Goal: Information Seeking & Learning: Learn about a topic

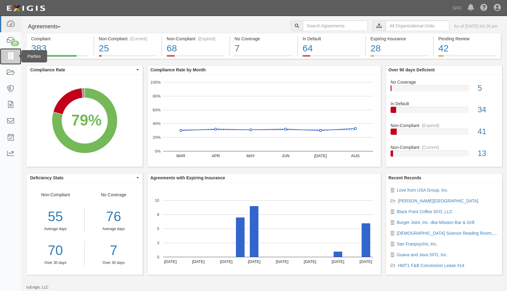
click at [14, 55] on icon at bounding box center [10, 56] width 9 height 7
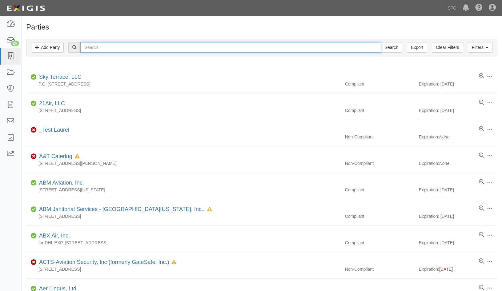
click at [295, 46] on input "text" at bounding box center [230, 47] width 300 height 10
type input "dep"
click at [381, 42] on input "Search" at bounding box center [392, 47] width 22 height 10
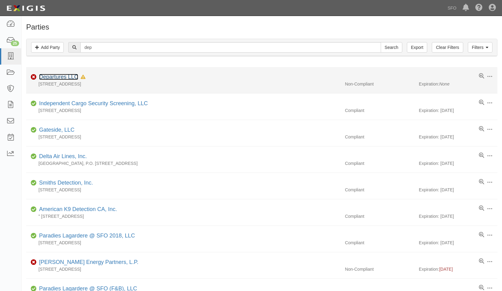
click at [64, 78] on link "Departures LLC" at bounding box center [58, 77] width 39 height 6
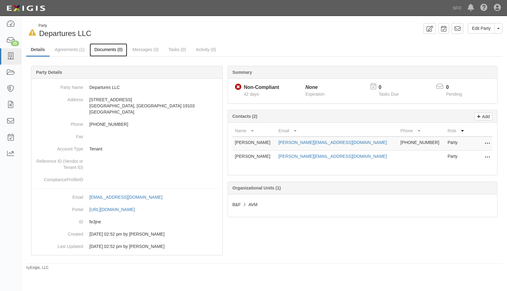
click at [113, 50] on link "Documents (0)" at bounding box center [109, 49] width 38 height 13
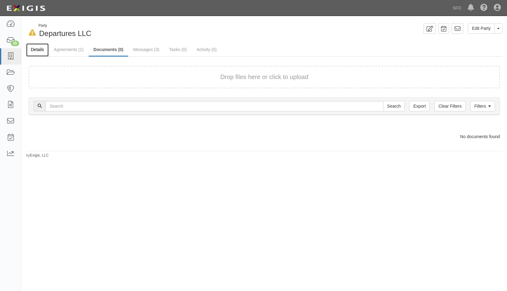
click at [38, 49] on link "Details" at bounding box center [37, 49] width 22 height 13
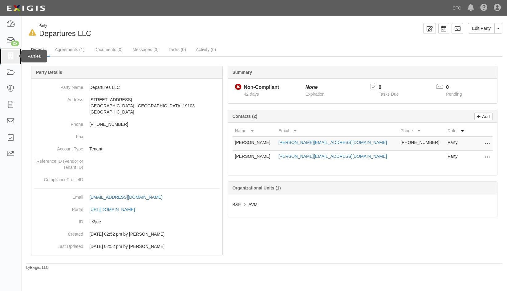
click at [15, 52] on link at bounding box center [10, 56] width 21 height 16
drag, startPoint x: 10, startPoint y: 56, endPoint x: 49, endPoint y: 43, distance: 40.5
click at [11, 56] on icon at bounding box center [10, 56] width 9 height 7
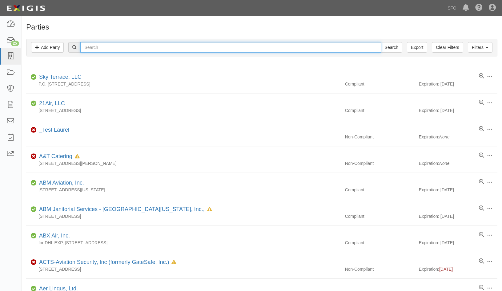
click at [128, 48] on input "text" at bounding box center [230, 47] width 300 height 10
type input "love"
click at [381, 42] on input "Search" at bounding box center [392, 47] width 22 height 10
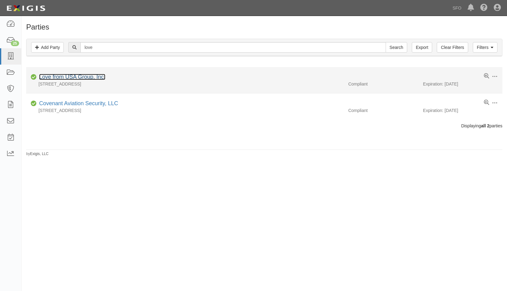
click at [68, 75] on link "Love from USA Group, Inc." at bounding box center [72, 77] width 66 height 6
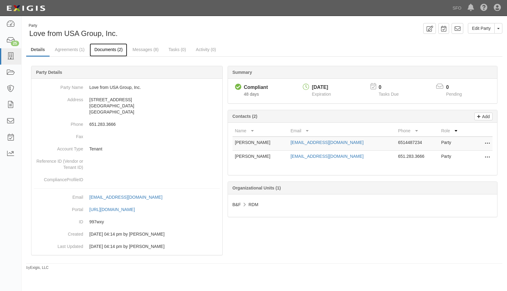
click at [105, 51] on link "Documents (2)" at bounding box center [109, 49] width 38 height 13
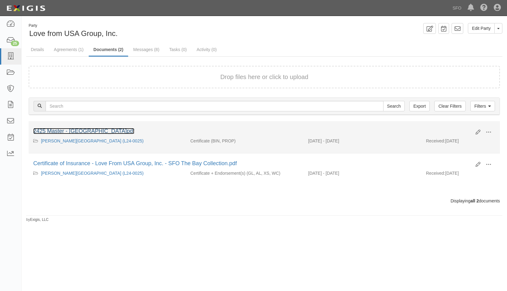
click at [73, 131] on link "2425 Master - San Francisco International Airport.pdf" at bounding box center [83, 131] width 101 height 6
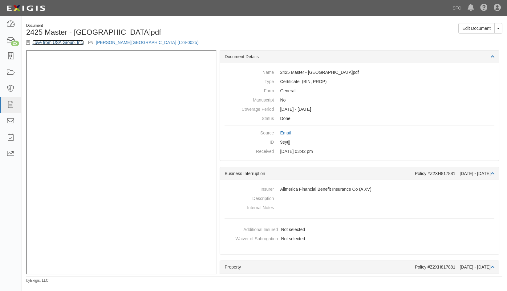
click at [66, 42] on link "Love from USA Group, Inc." at bounding box center [57, 42] width 51 height 5
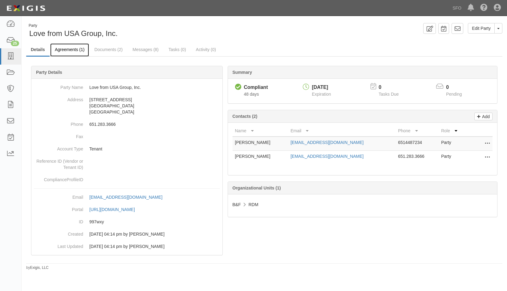
click at [68, 48] on link "Agreements (1)" at bounding box center [69, 49] width 39 height 13
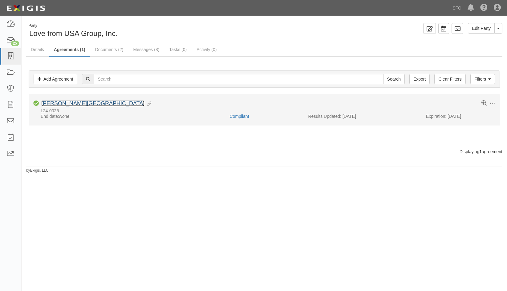
click at [64, 106] on link "Harvey Milk Terminal 1 Museum Store Lease" at bounding box center [92, 103] width 103 height 6
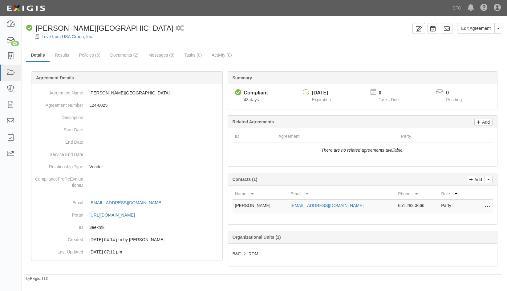
click at [65, 62] on div "Summary Compliant Compliant 48 days 10/01/2025 Expiration 0 Tasks Due 0 Pending…" at bounding box center [264, 71] width 476 height 18
click at [66, 54] on link "Results" at bounding box center [62, 55] width 24 height 13
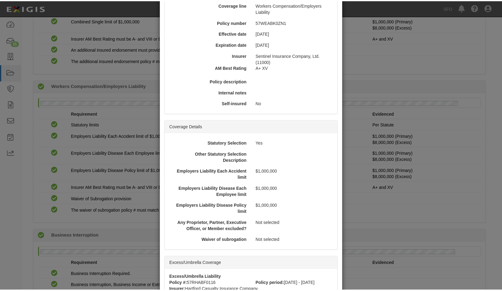
scroll to position [123, 0]
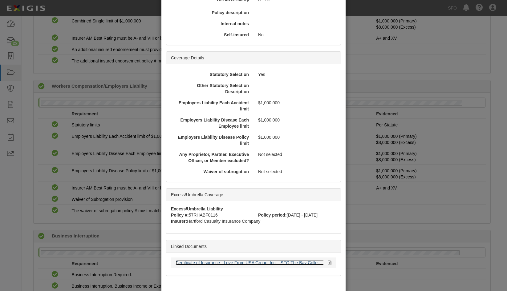
click at [200, 262] on link "Certificate of Insurance - Love From USA Group, Inc. - SFO The Bay Collection.p…" at bounding box center [254, 262] width 158 height 5
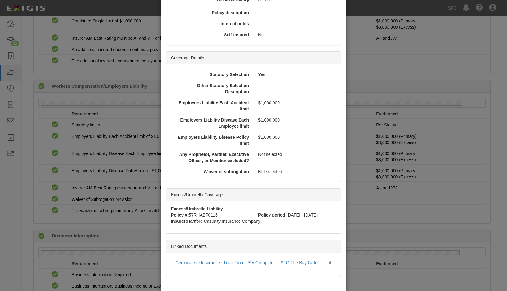
drag, startPoint x: 51, startPoint y: 104, endPoint x: 57, endPoint y: 98, distance: 8.5
click at [54, 104] on div "× View Policy Policy Summary Coverage line Workers Compensation/Employers Liabi…" at bounding box center [253, 145] width 507 height 291
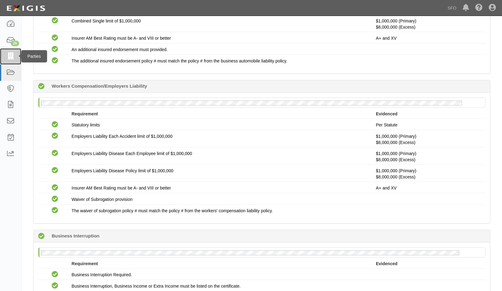
click at [16, 55] on link at bounding box center [10, 56] width 21 height 16
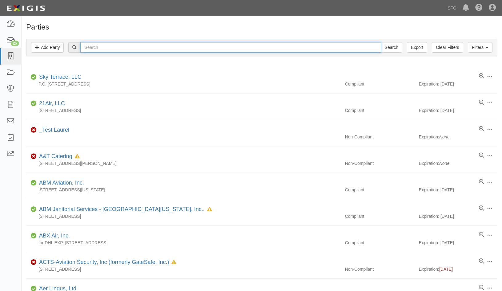
click at [102, 48] on input "text" at bounding box center [230, 47] width 300 height 10
type input "prem"
click at [381, 42] on input "Search" at bounding box center [392, 47] width 22 height 10
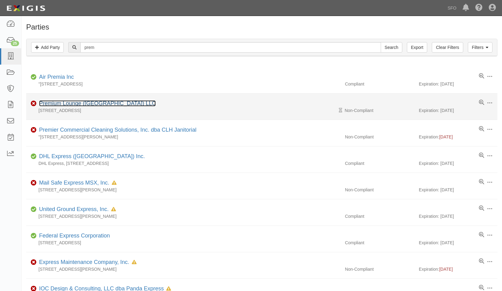
click at [64, 101] on link "Premium Lounge ([GEOGRAPHIC_DATA]) LLC" at bounding box center [97, 103] width 117 height 6
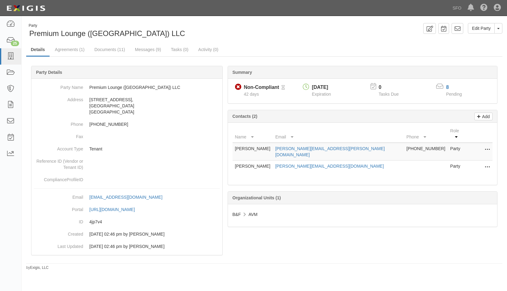
click at [236, 227] on div at bounding box center [264, 168] width 476 height 187
click at [127, 53] on link "Documents (11)" at bounding box center [110, 49] width 40 height 13
